Goal: Transaction & Acquisition: Purchase product/service

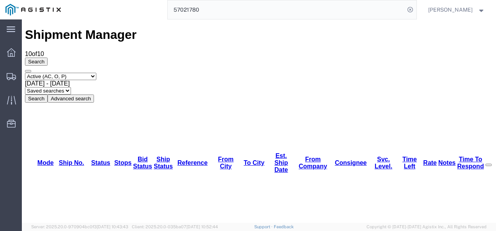
click at [484, 73] on div "Select status Active (AC, O, P) All Approved Awaiting Confirmation (AC) Booked …" at bounding box center [258, 88] width 467 height 30
click at [256, 28] on div "Shipment Manager 10 of 10 Search Select status Active (AC, O, P) All Approved A…" at bounding box center [258, 65] width 467 height 75
click at [255, 12] on input "57021780" at bounding box center [286, 9] width 237 height 19
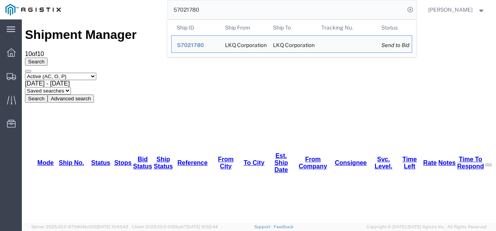
click at [255, 12] on input "57021780" at bounding box center [286, 9] width 237 height 19
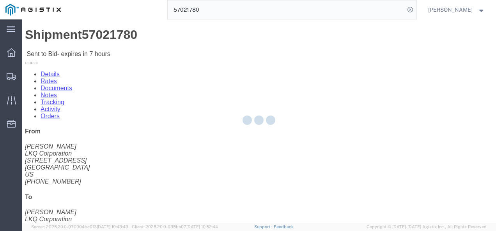
click at [238, 146] on div at bounding box center [259, 121] width 474 height 204
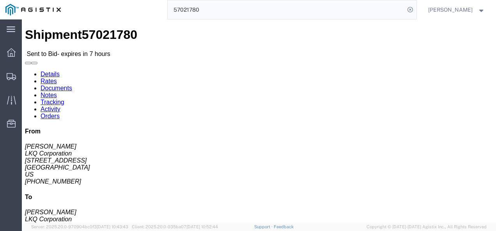
click link "Rates"
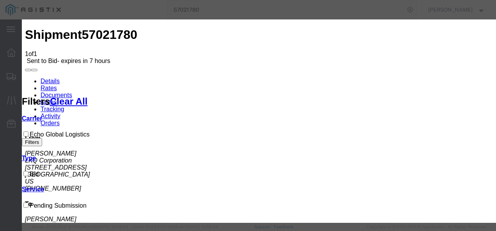
drag, startPoint x: 159, startPoint y: 90, endPoint x: 160, endPoint y: 97, distance: 6.3
select select "4622"
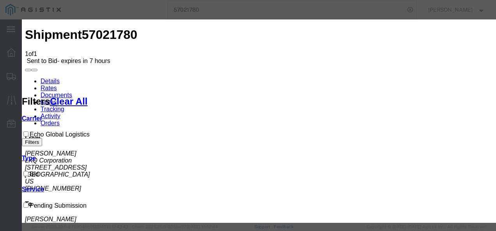
drag, startPoint x: 297, startPoint y: 88, endPoint x: 297, endPoint y: 94, distance: 6.2
select select "13989"
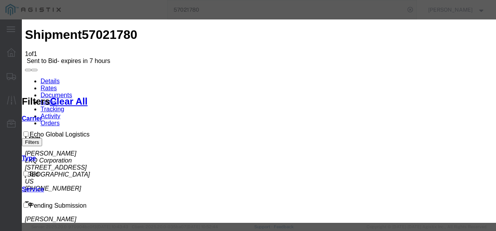
type input "1`1`2"
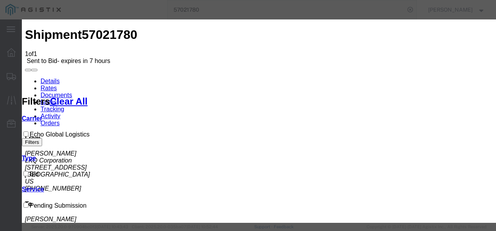
type input "3"
type input "4150"
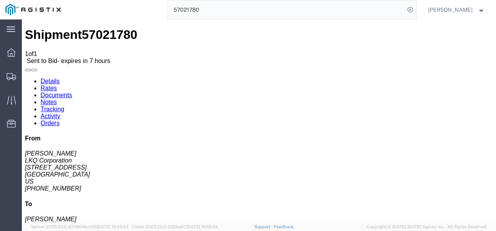
drag, startPoint x: 261, startPoint y: 201, endPoint x: 259, endPoint y: 215, distance: 14.1
drag, startPoint x: 257, startPoint y: 180, endPoint x: 137, endPoint y: 120, distance: 135.0
click at [48, 78] on link "Details" at bounding box center [50, 81] width 19 height 7
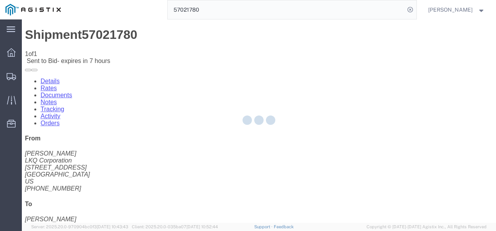
click at [250, 176] on div at bounding box center [259, 121] width 474 height 204
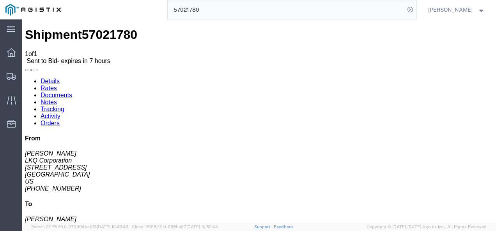
click div "Leg 1 - Truckload Vehicle 1: Standard Dry Van (53 Feet) Number of trucks: 1"
drag, startPoint x: 291, startPoint y: 157, endPoint x: 310, endPoint y: 198, distance: 45.0
click div "Leg 1 - Truckload Vehicle 1: Standard Dry Van (53 Feet) Number of trucks: 1"
click h4 "Routing & Vehicle Information"
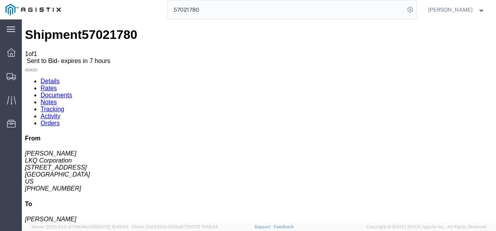
click div "Shipment Detail Ship From LKQ Corporation ([PERSON_NAME]) [STREET_ADDRESS] [PHO…"
click div "Ship From LKQ Corporation ([PERSON_NAME]) [STREET_ADDRESS] [PHONE_NUMBER] [EMAI…"
click div "Leg 1 - Truckload Vehicle 1: Standard Dry Van (53 Feet) Number of trucks: 1"
click h4 "Routing & Vehicle Information"
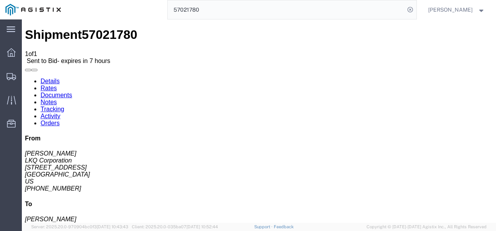
click h4 "Routing & Vehicle Information"
click div "Leg 1 - Truckload Vehicle 1: Standard Dry Van (53 Feet) Number of trucks: 1"
drag, startPoint x: 202, startPoint y: 127, endPoint x: 213, endPoint y: 133, distance: 12.4
click div "Ship From LKQ Corporation ([PERSON_NAME]) [STREET_ADDRESS] [PHONE_NUMBER] [EMAI…"
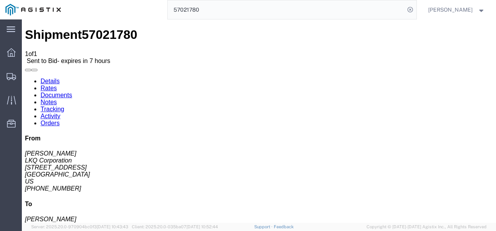
click div "Package Information Total shipment is made up of 11 packages containing 11 piec…"
click div "Leg 1 - Truckload Vehicle 1: Standard Dry Van (53 Feet) Number of trucks: 1"
click at [27, 77] on span "Shipments" at bounding box center [23, 77] width 5 height 16
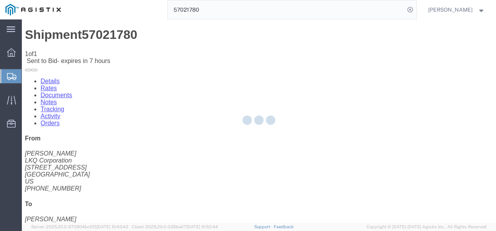
click at [312, 183] on div at bounding box center [259, 121] width 474 height 204
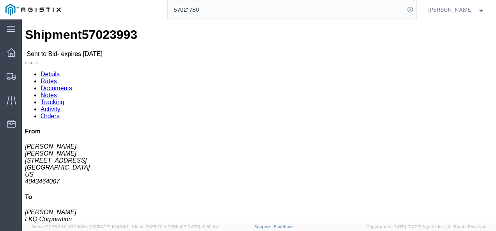
click div "Ship From [PERSON_NAME] ([PERSON_NAME]) 3064 [STREET_ADDRESS] 4043464007 [EMAIL…"
click link "Rates"
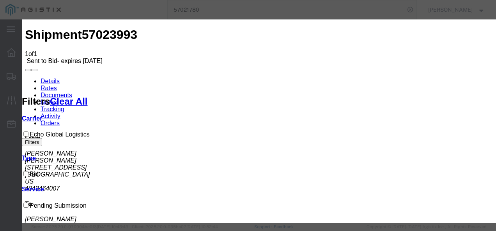
drag, startPoint x: 159, startPoint y: 88, endPoint x: 158, endPoint y: 92, distance: 4.0
drag, startPoint x: 159, startPoint y: 91, endPoint x: 159, endPoint y: 97, distance: 6.2
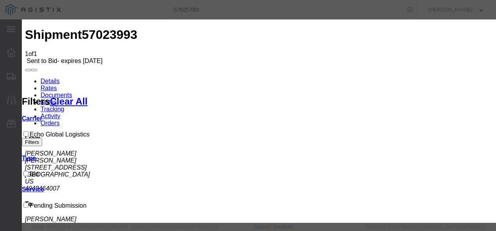
select select "4622"
select select "13989"
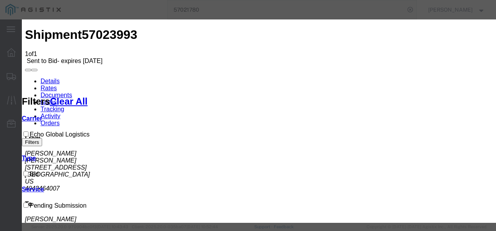
type input "gaks"
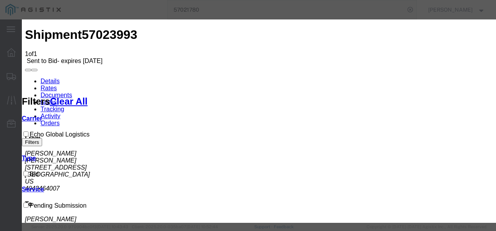
type input "2775"
drag, startPoint x: 429, startPoint y: 168, endPoint x: 429, endPoint y: 182, distance: 13.3
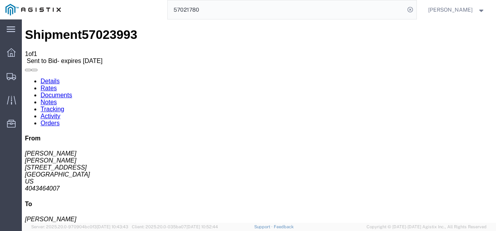
drag, startPoint x: 256, startPoint y: 185, endPoint x: 264, endPoint y: 217, distance: 32.2
